Goal: Task Accomplishment & Management: Manage account settings

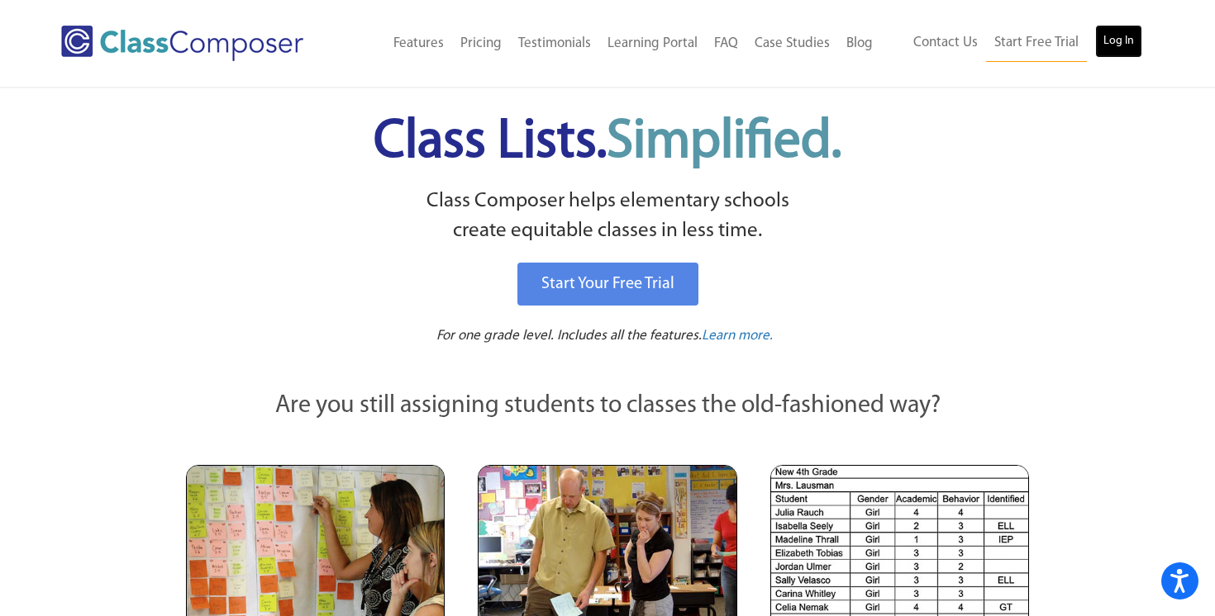
click at [1107, 55] on link "Log In" at bounding box center [1118, 41] width 47 height 33
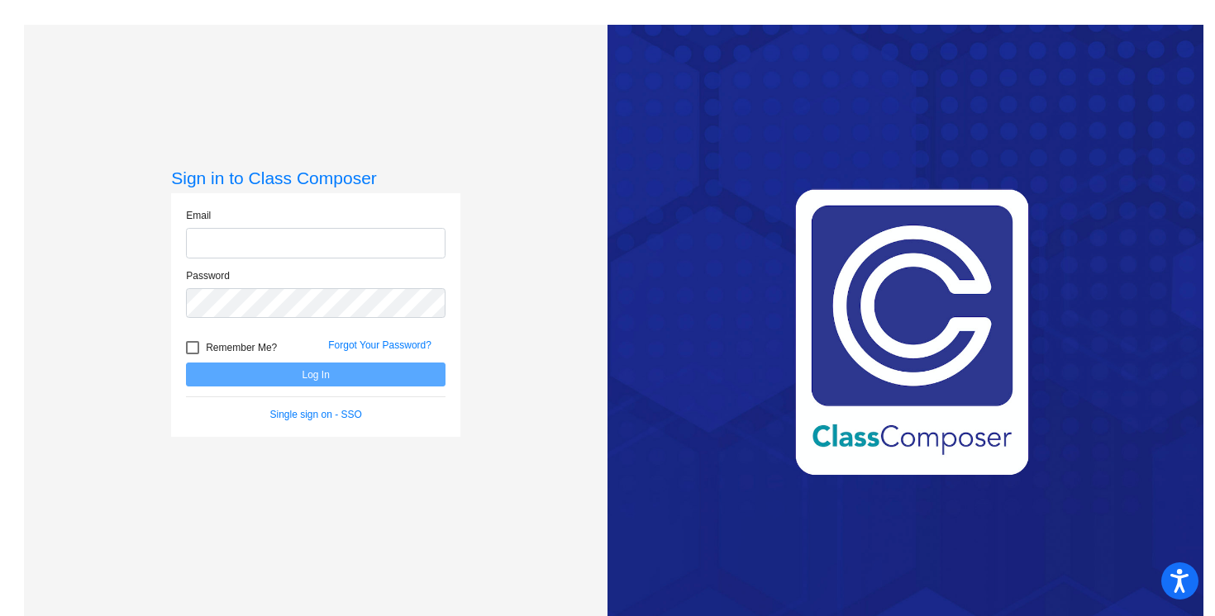
type input "[PERSON_NAME][EMAIL_ADDRESS][PERSON_NAME][DOMAIN_NAME]"
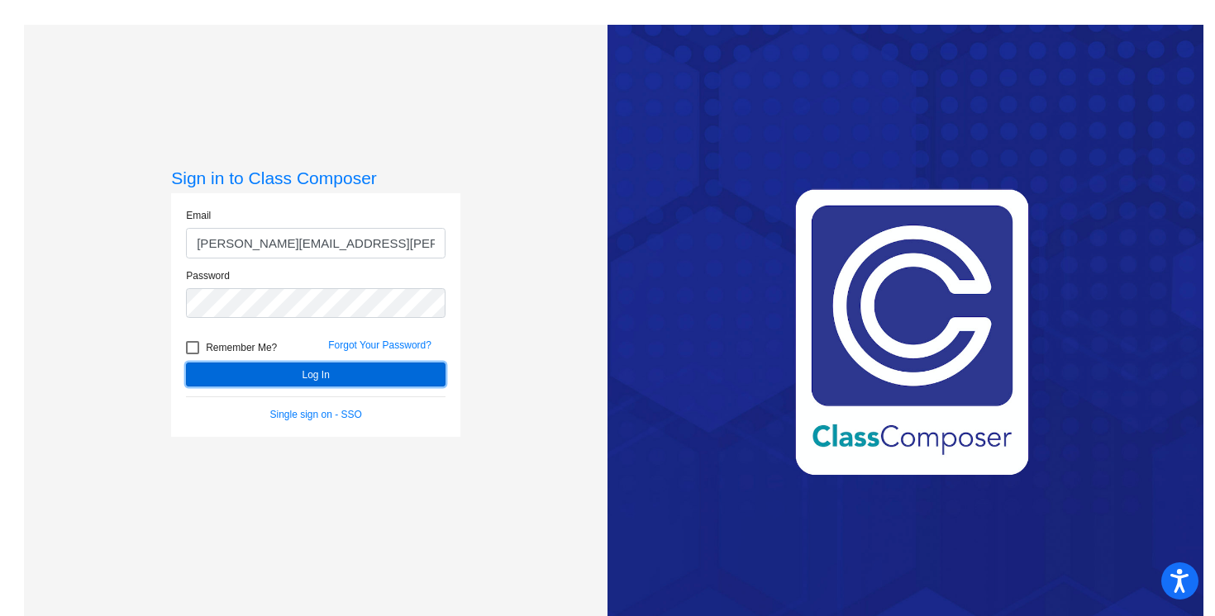
click at [240, 370] on button "Log In" at bounding box center [315, 375] width 259 height 24
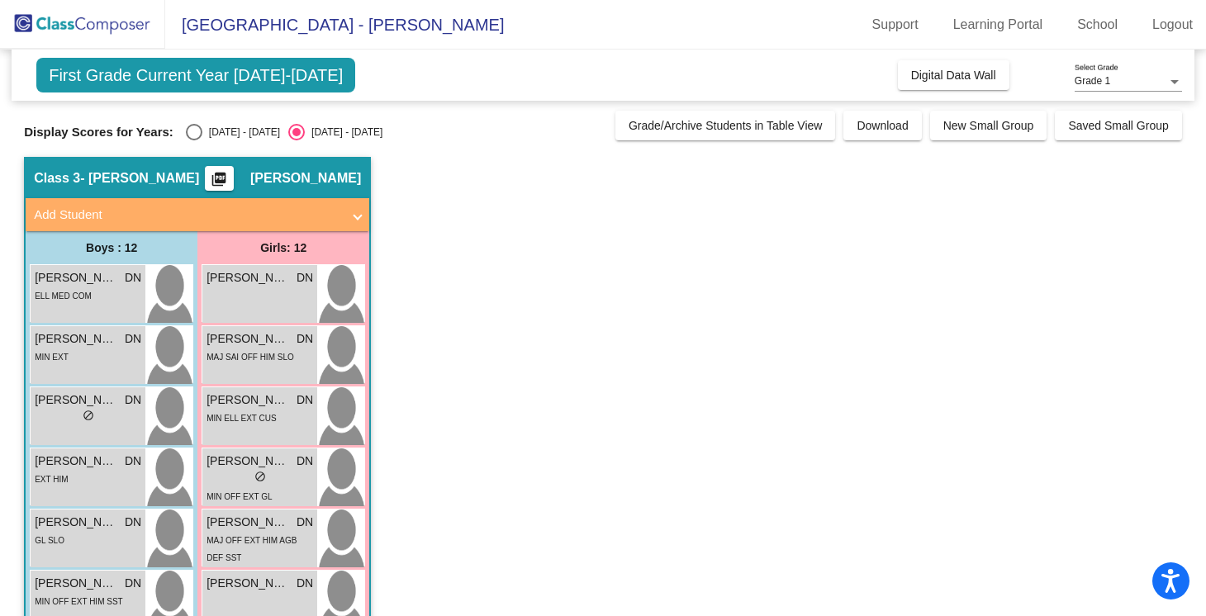
click at [186, 126] on div "Select an option" at bounding box center [194, 132] width 17 height 17
click at [193, 140] on input "2024 - 2025" at bounding box center [193, 140] width 1 height 1
radio input "true"
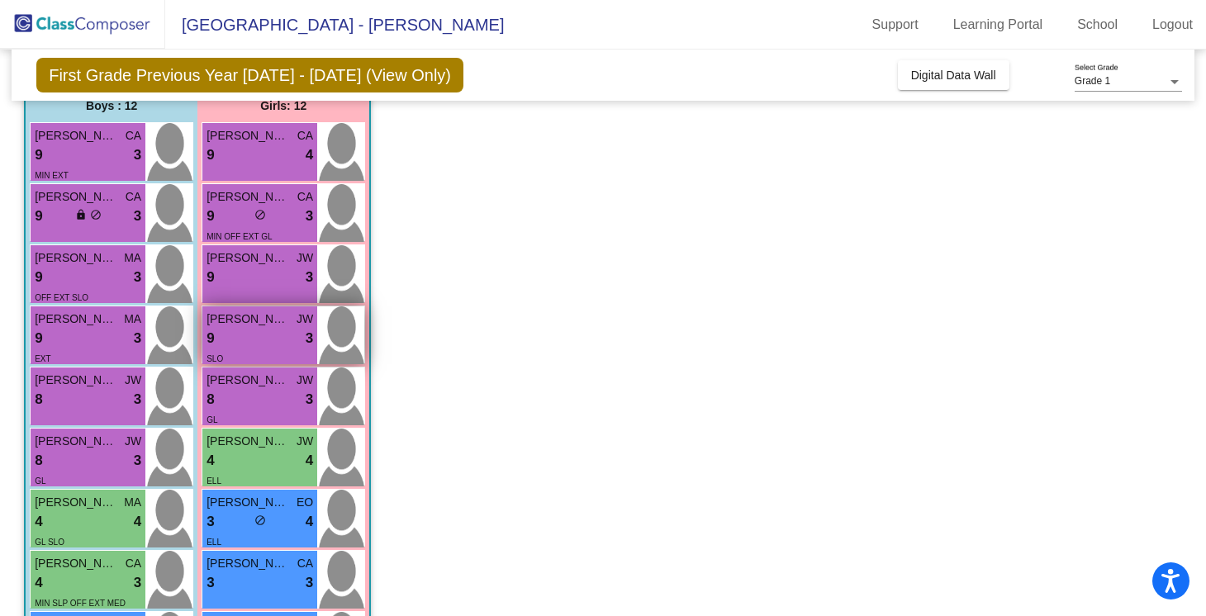
scroll to position [145, 0]
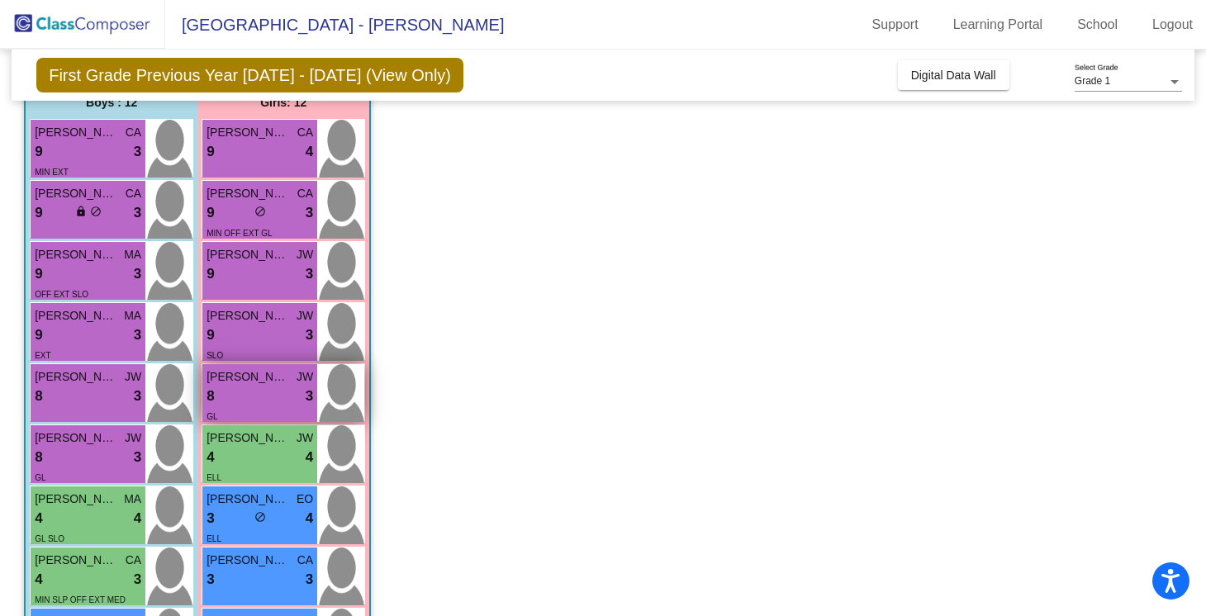
click at [273, 416] on div "GL" at bounding box center [260, 415] width 107 height 17
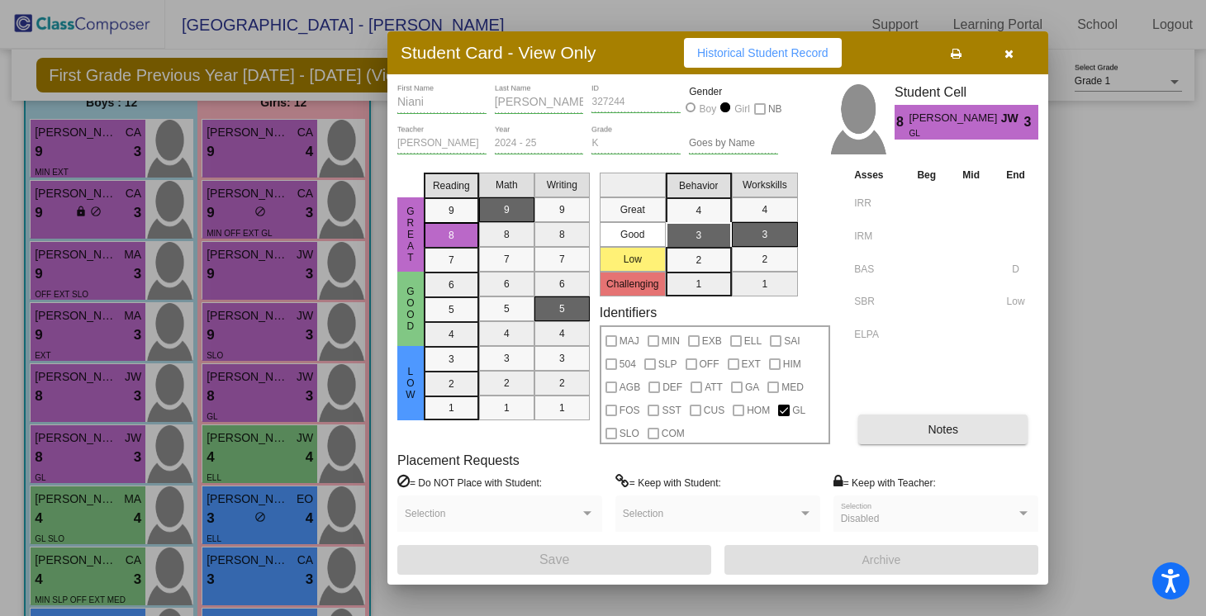
click at [945, 428] on span "Notes" at bounding box center [943, 429] width 31 height 13
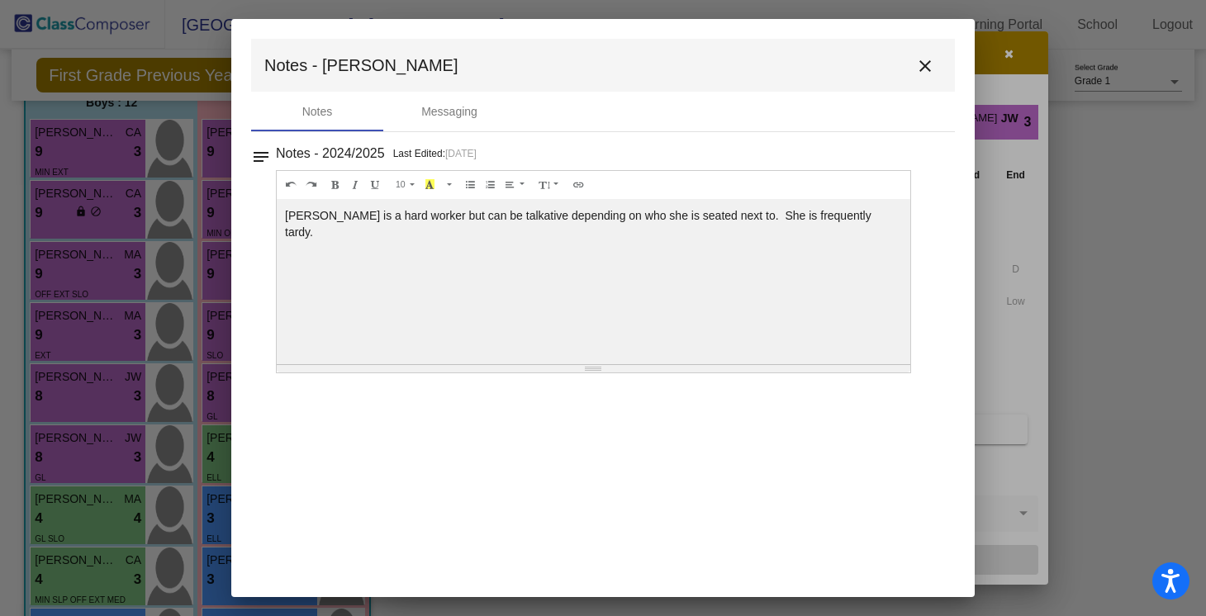
click at [927, 62] on mat-icon "close" at bounding box center [926, 66] width 20 height 20
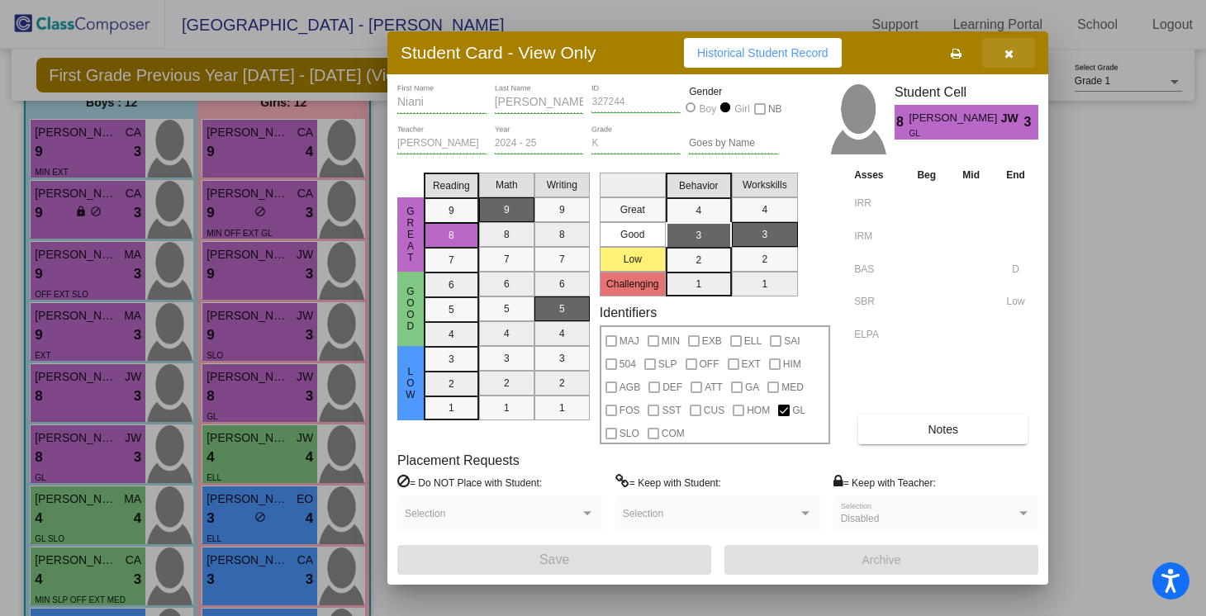
click at [1017, 46] on button "button" at bounding box center [1008, 53] width 53 height 30
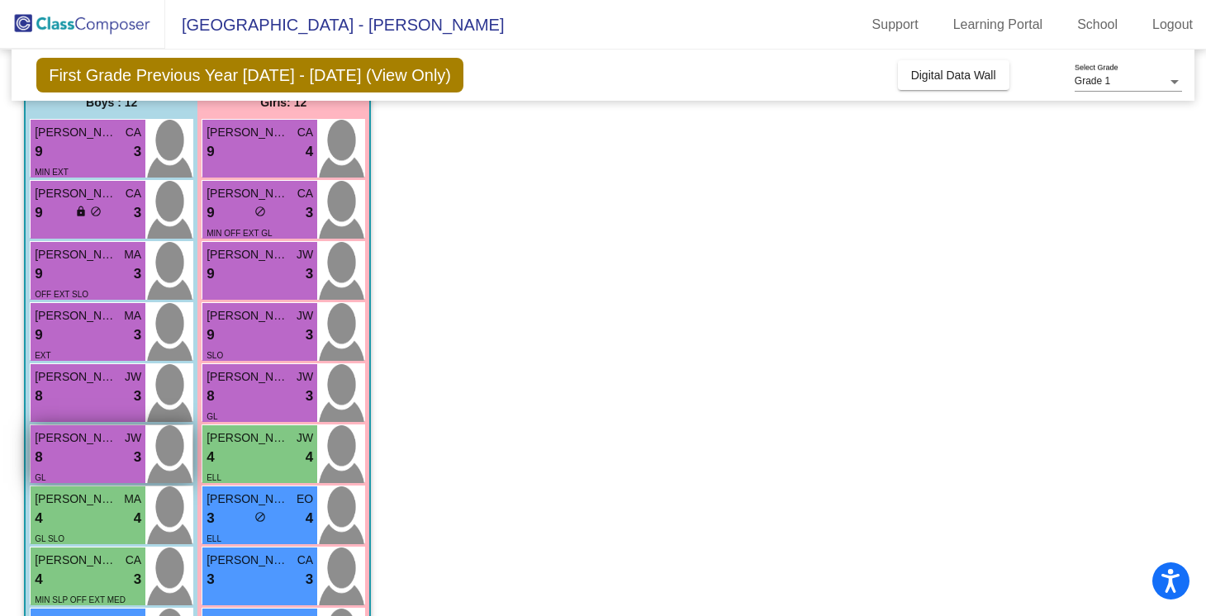
click at [84, 461] on div "8 lock do_not_disturb_alt 3" at bounding box center [88, 457] width 107 height 21
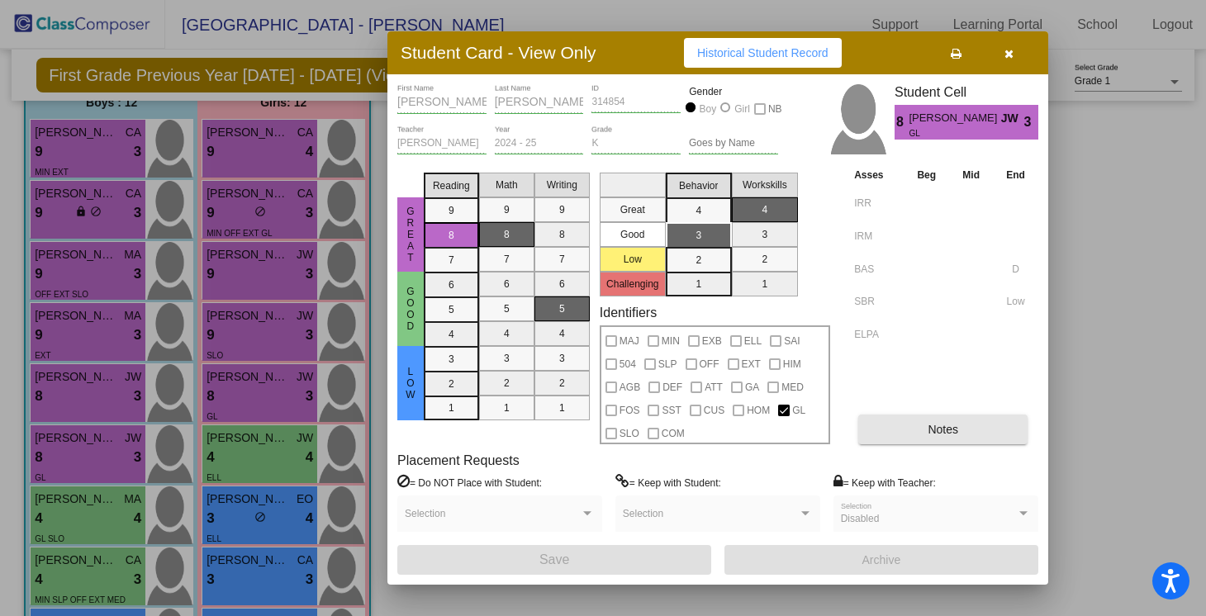
click at [949, 427] on span "Notes" at bounding box center [943, 429] width 31 height 13
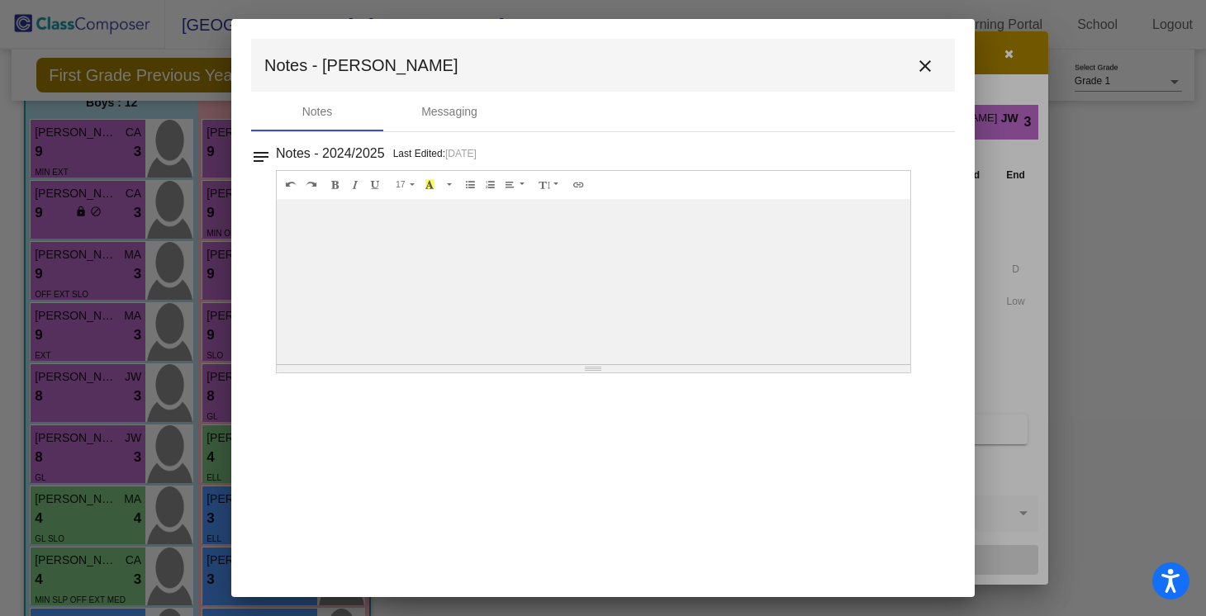
scroll to position [0, 0]
click at [938, 68] on button "close" at bounding box center [925, 65] width 33 height 33
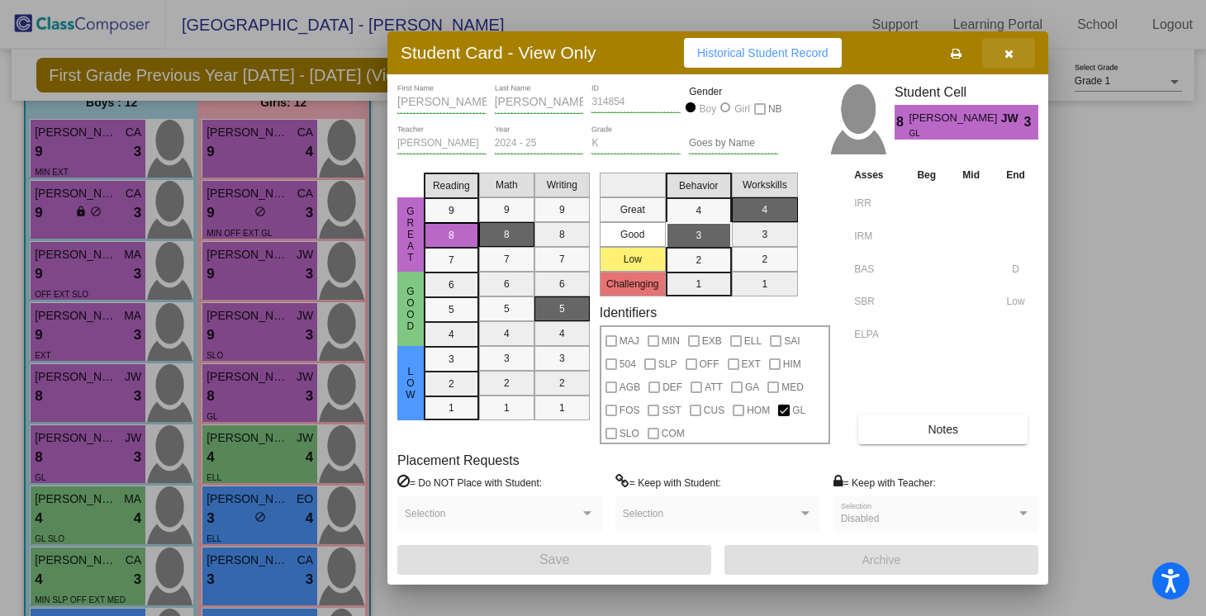
click at [1015, 47] on button "button" at bounding box center [1008, 53] width 53 height 30
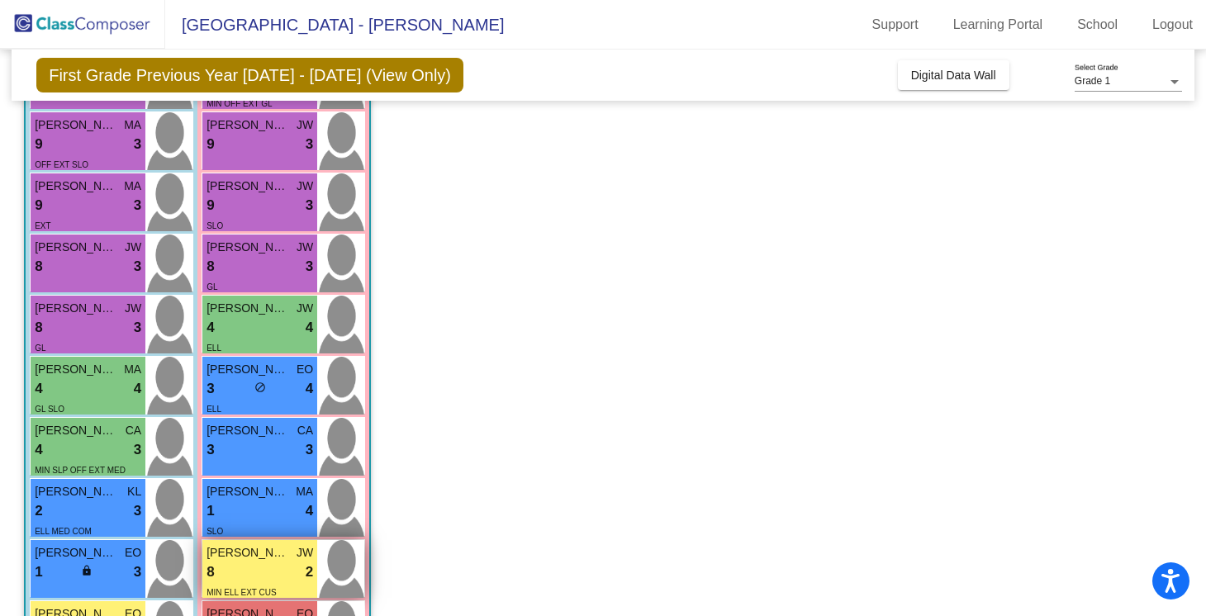
scroll to position [277, 0]
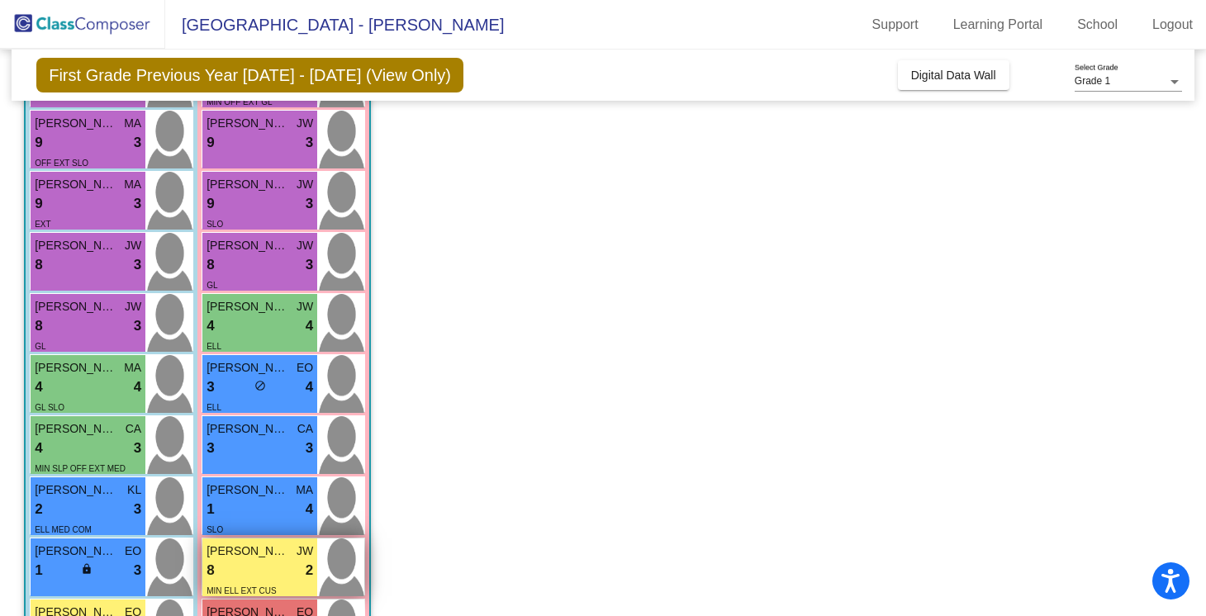
click at [269, 573] on div "8 lock do_not_disturb_alt 2" at bounding box center [260, 570] width 107 height 21
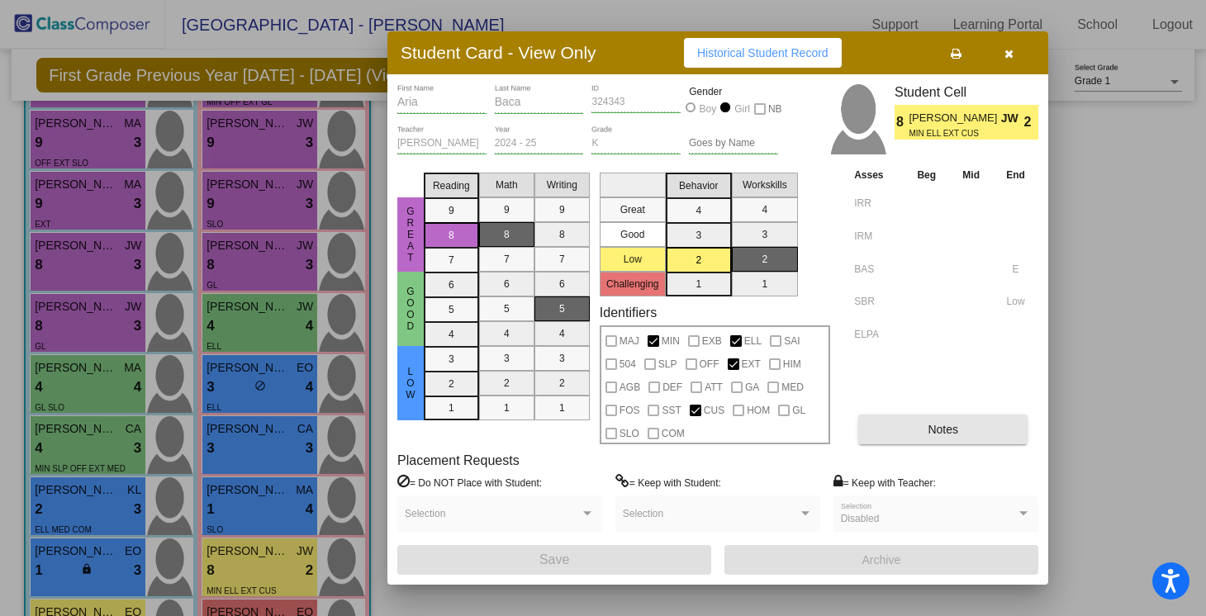
click at [951, 424] on span "Notes" at bounding box center [943, 429] width 31 height 13
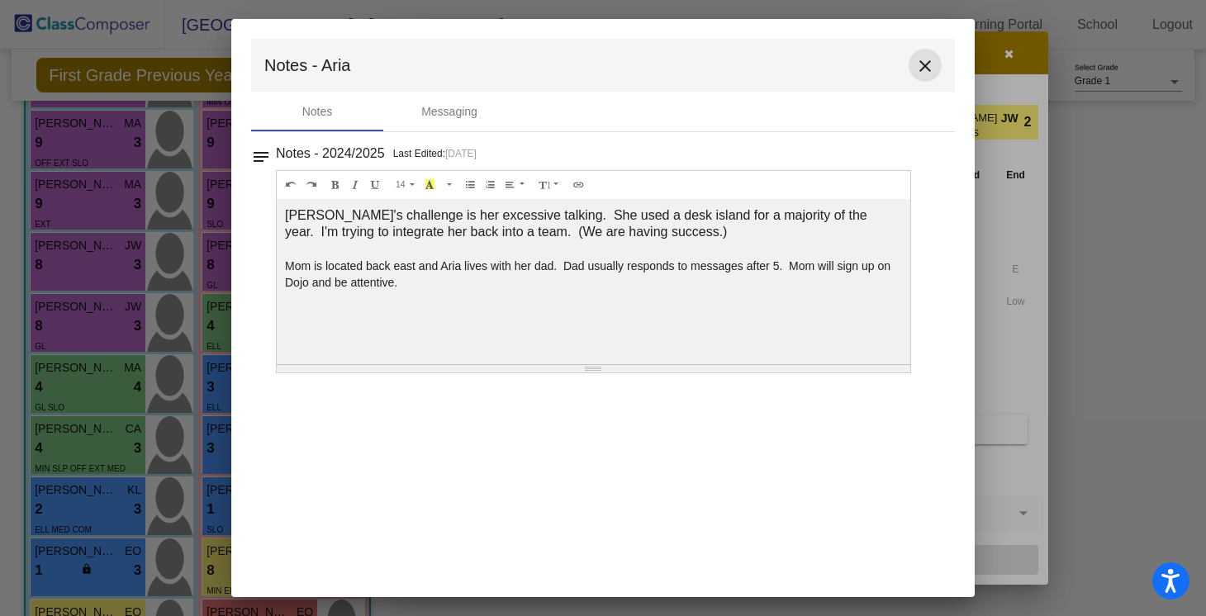
click at [925, 66] on mat-icon "close" at bounding box center [926, 66] width 20 height 20
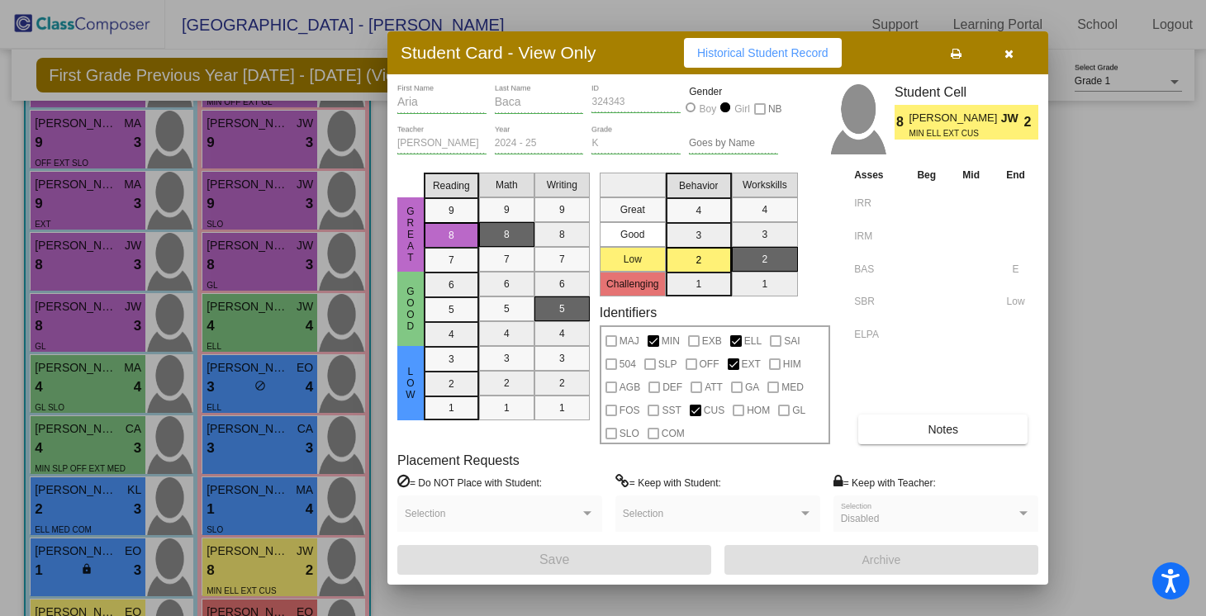
click at [1010, 49] on icon "button" at bounding box center [1009, 54] width 9 height 12
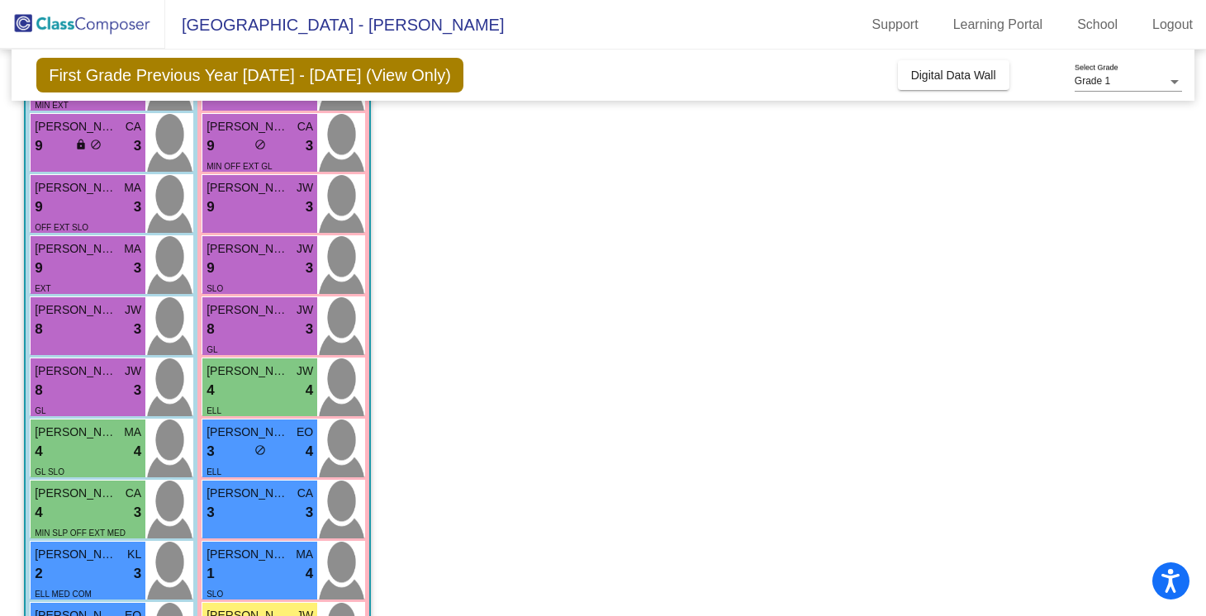
scroll to position [233, 0]
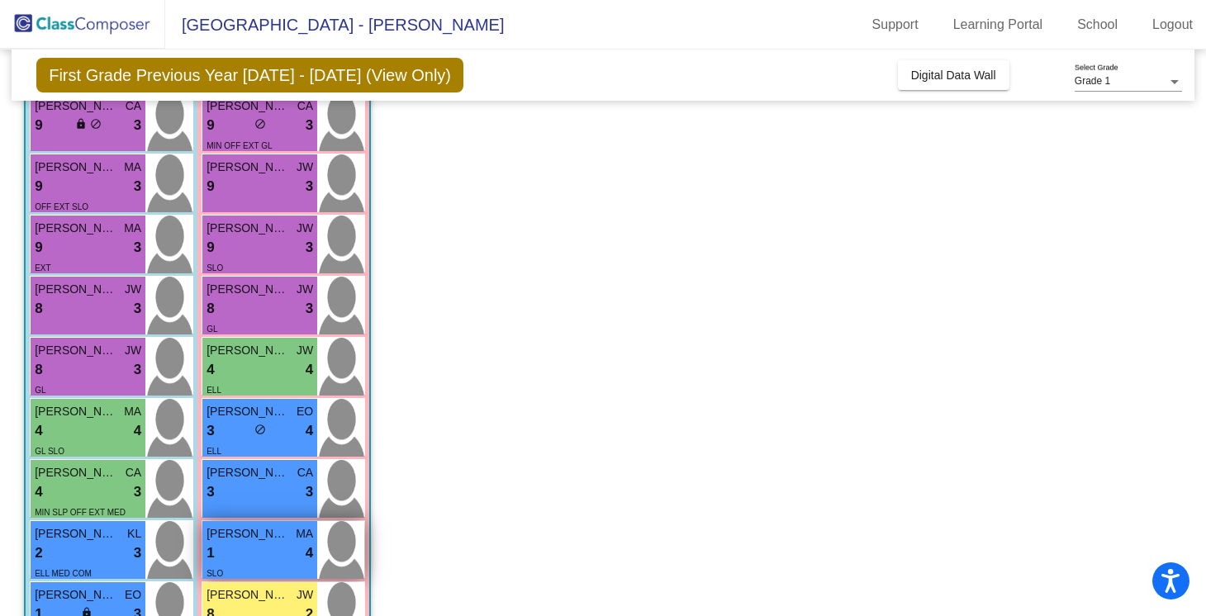
click at [250, 554] on div "1 lock do_not_disturb_alt 4" at bounding box center [260, 553] width 107 height 21
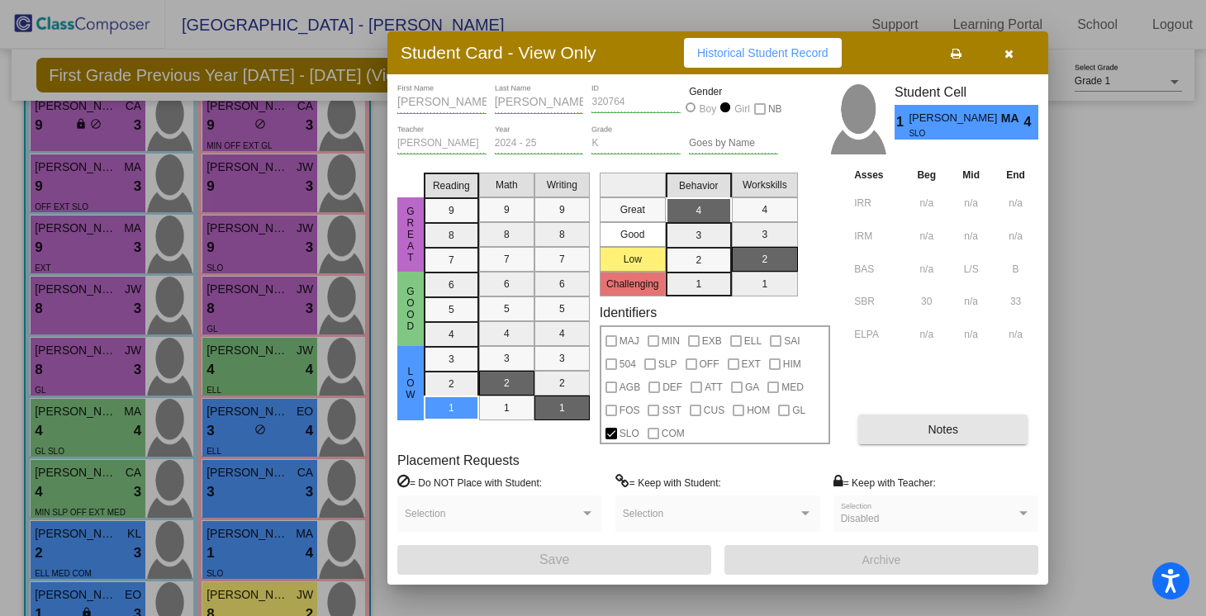
click at [962, 428] on button "Notes" at bounding box center [942, 430] width 169 height 30
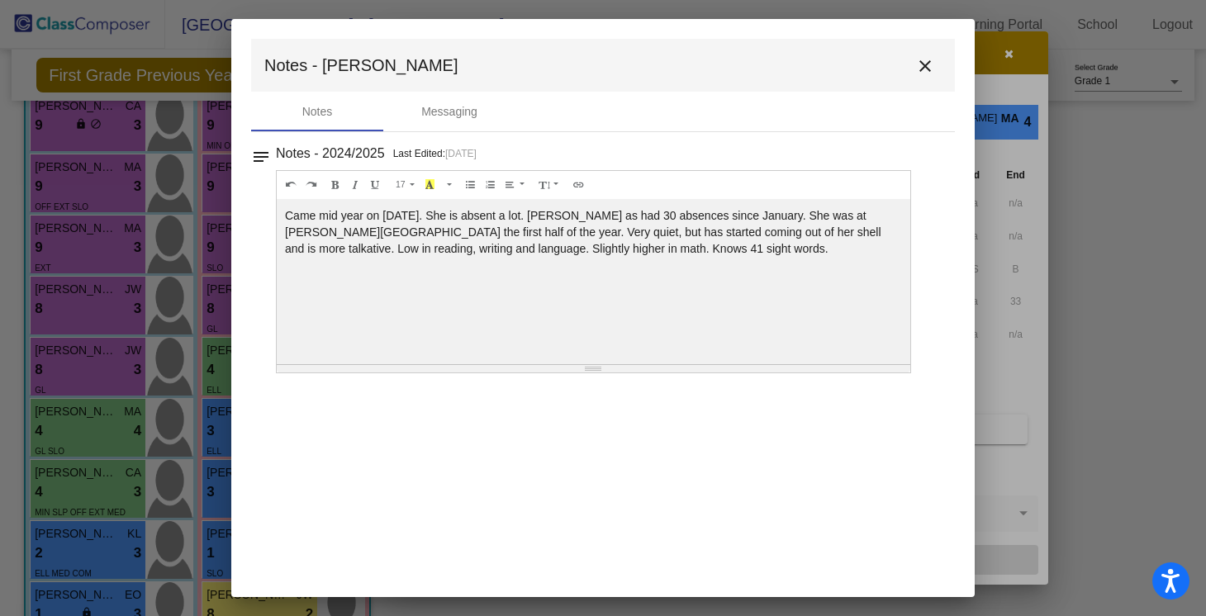
scroll to position [0, 0]
click at [719, 246] on div "Came mid year on January 13th. She is absent a lot. Luna as had 30 absences sin…" at bounding box center [594, 281] width 634 height 165
click at [930, 67] on mat-icon "close" at bounding box center [926, 66] width 20 height 20
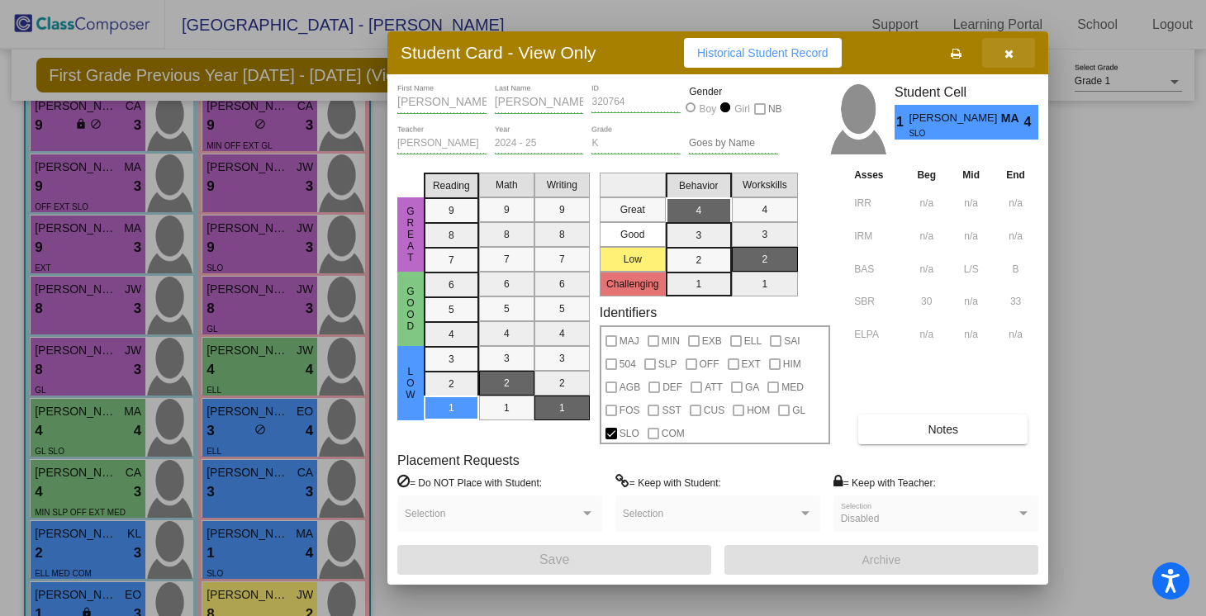
click at [1015, 50] on button "button" at bounding box center [1008, 53] width 53 height 30
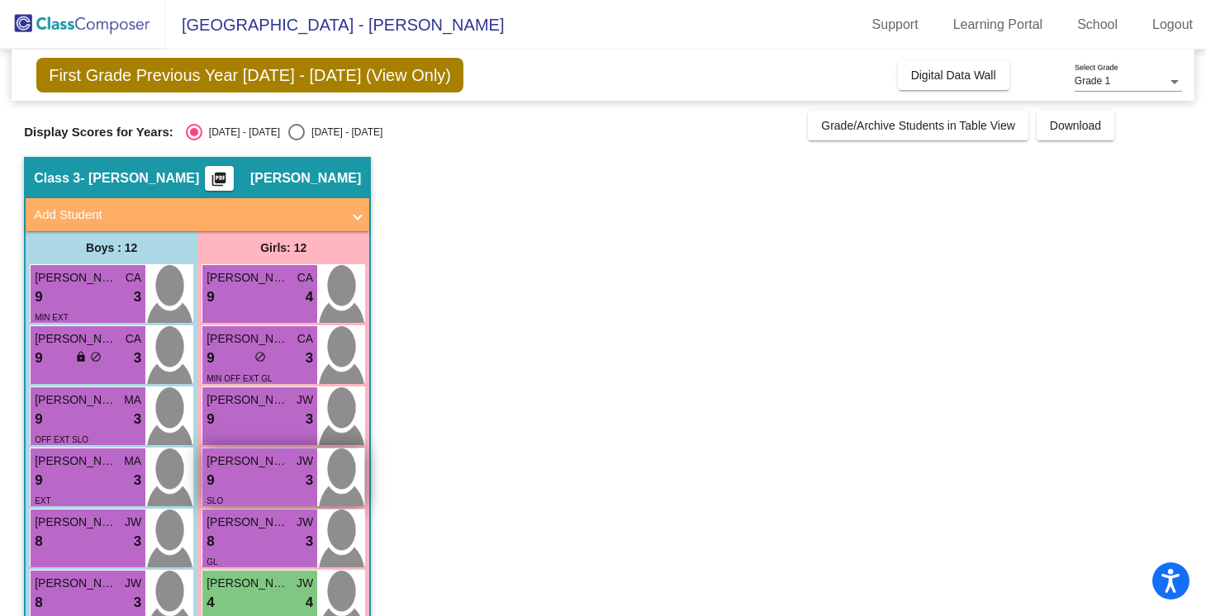
click at [262, 470] on div "9 lock do_not_disturb_alt 3" at bounding box center [260, 480] width 107 height 21
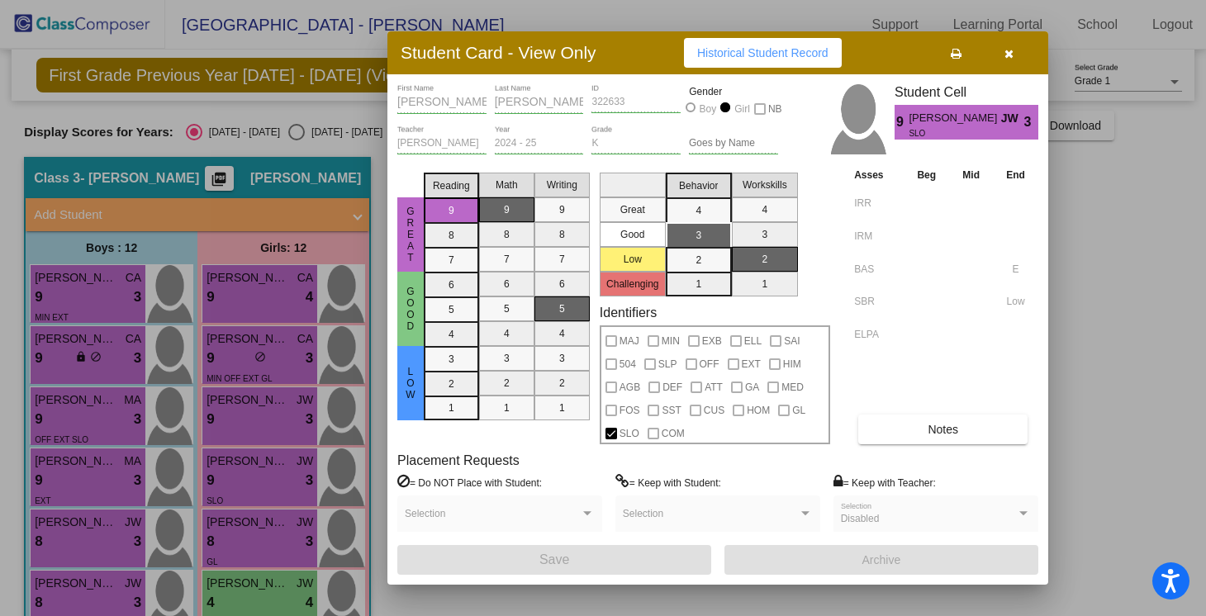
click at [937, 430] on span "Notes" at bounding box center [943, 429] width 31 height 13
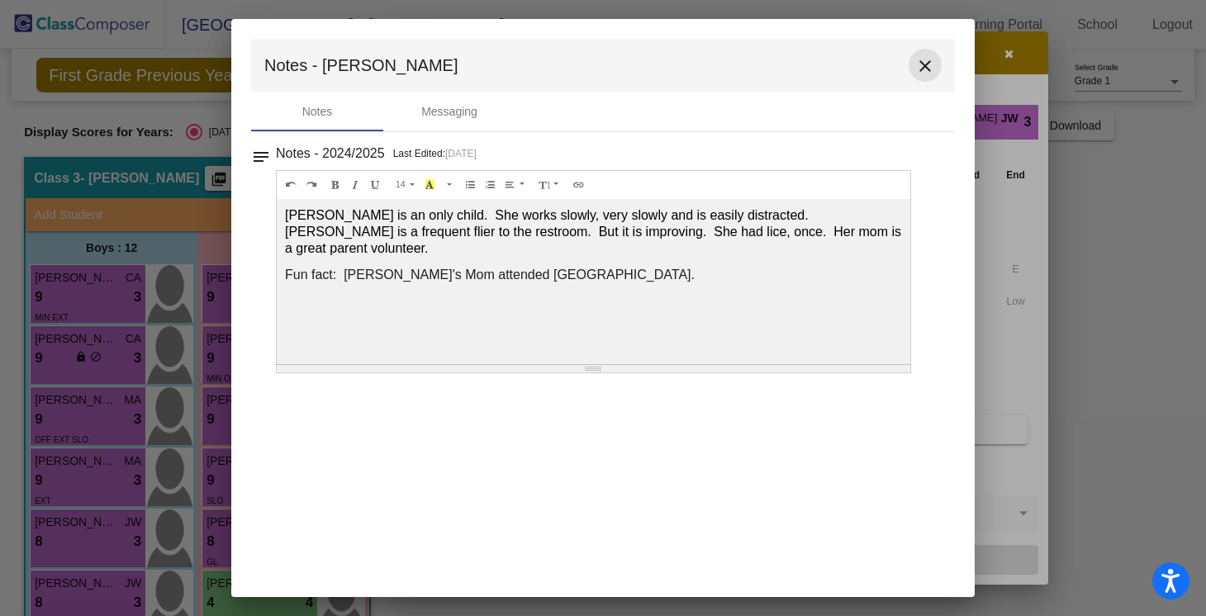
click at [923, 59] on mat-icon "close" at bounding box center [926, 66] width 20 height 20
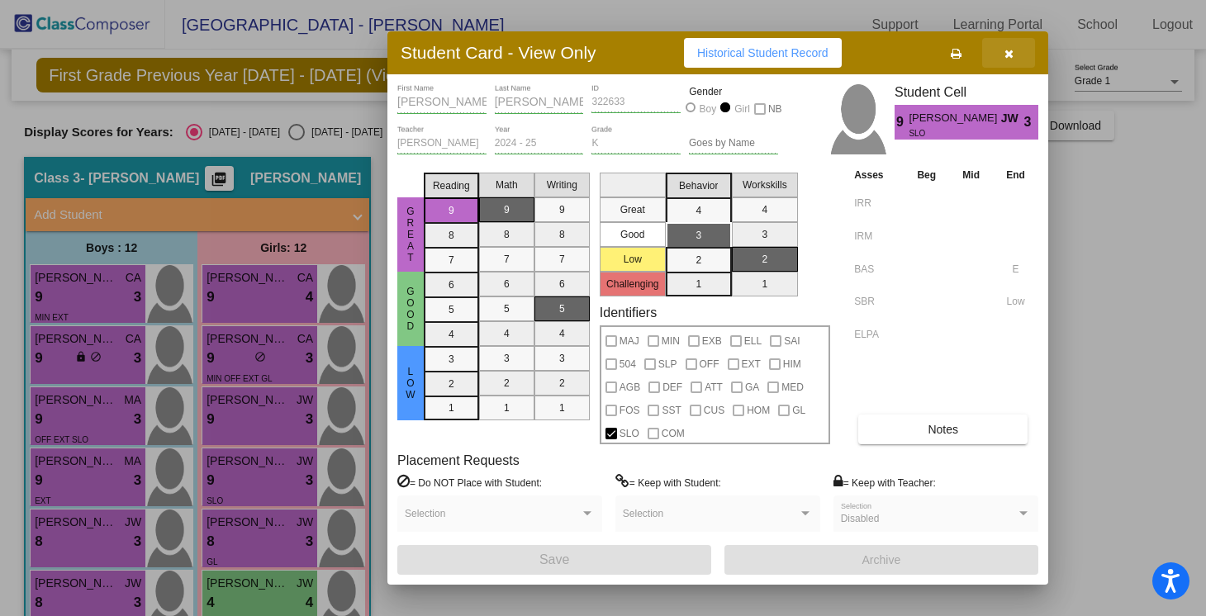
click at [1018, 48] on button "button" at bounding box center [1008, 53] width 53 height 30
